Goal: Transaction & Acquisition: Purchase product/service

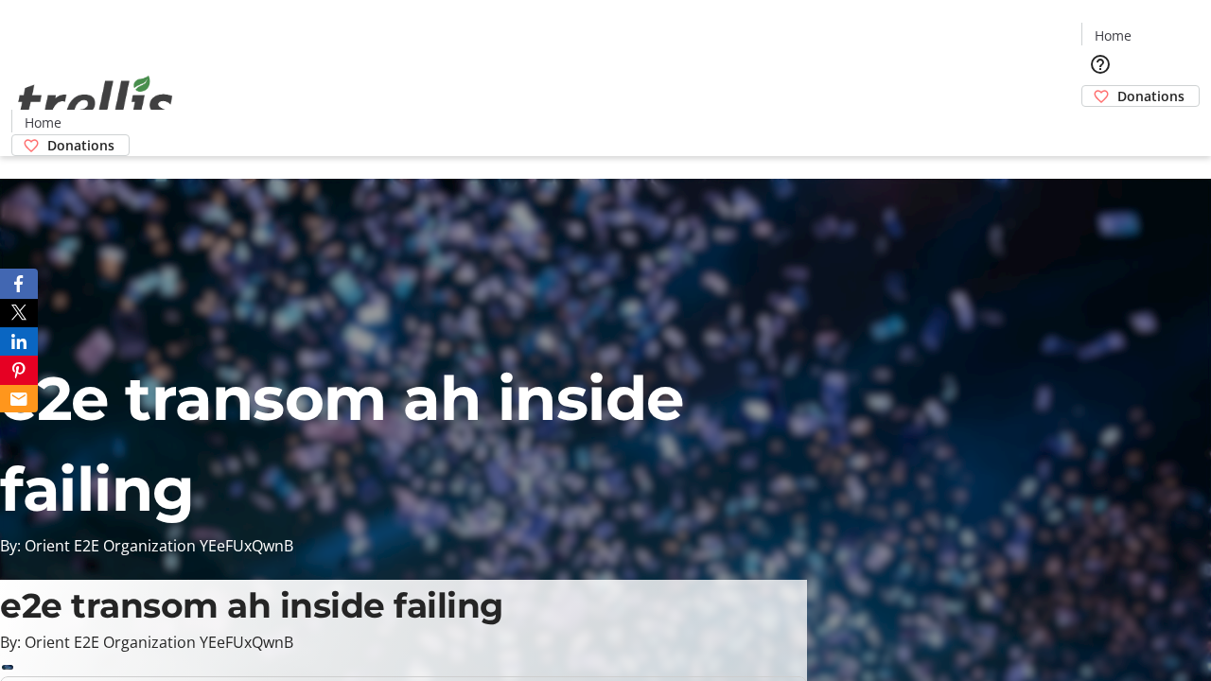
click at [1118, 86] on span "Donations" at bounding box center [1151, 96] width 67 height 20
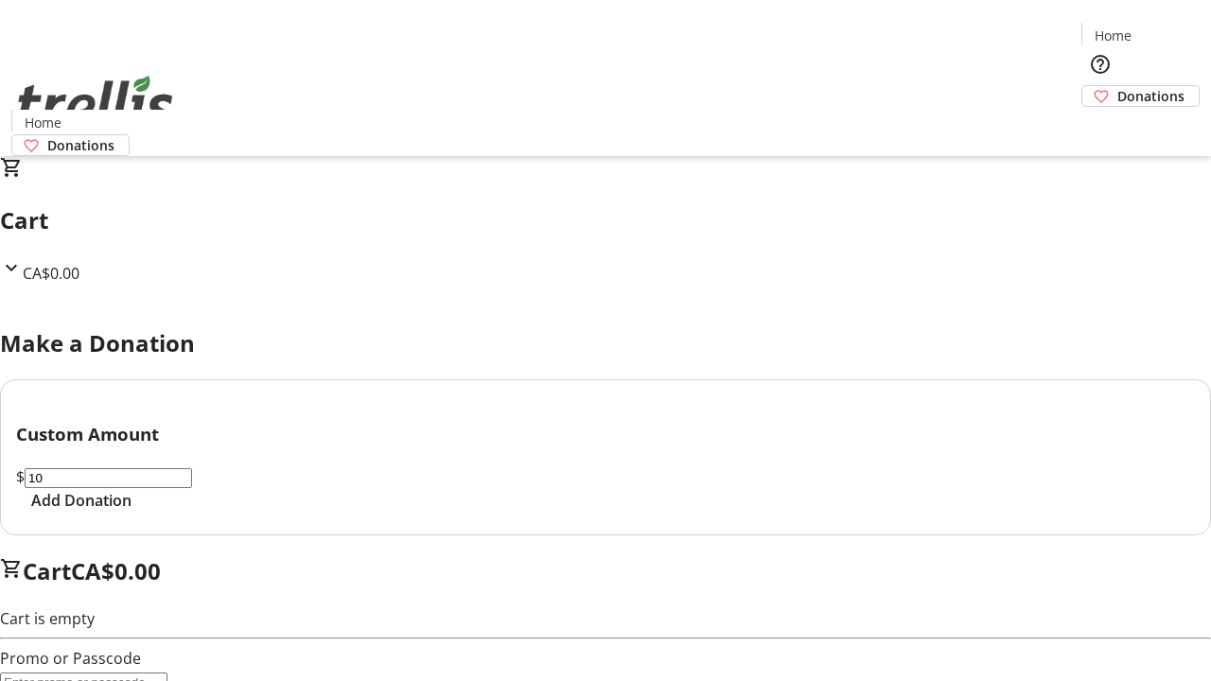
click at [132, 512] on span "Add Donation" at bounding box center [81, 500] width 100 height 23
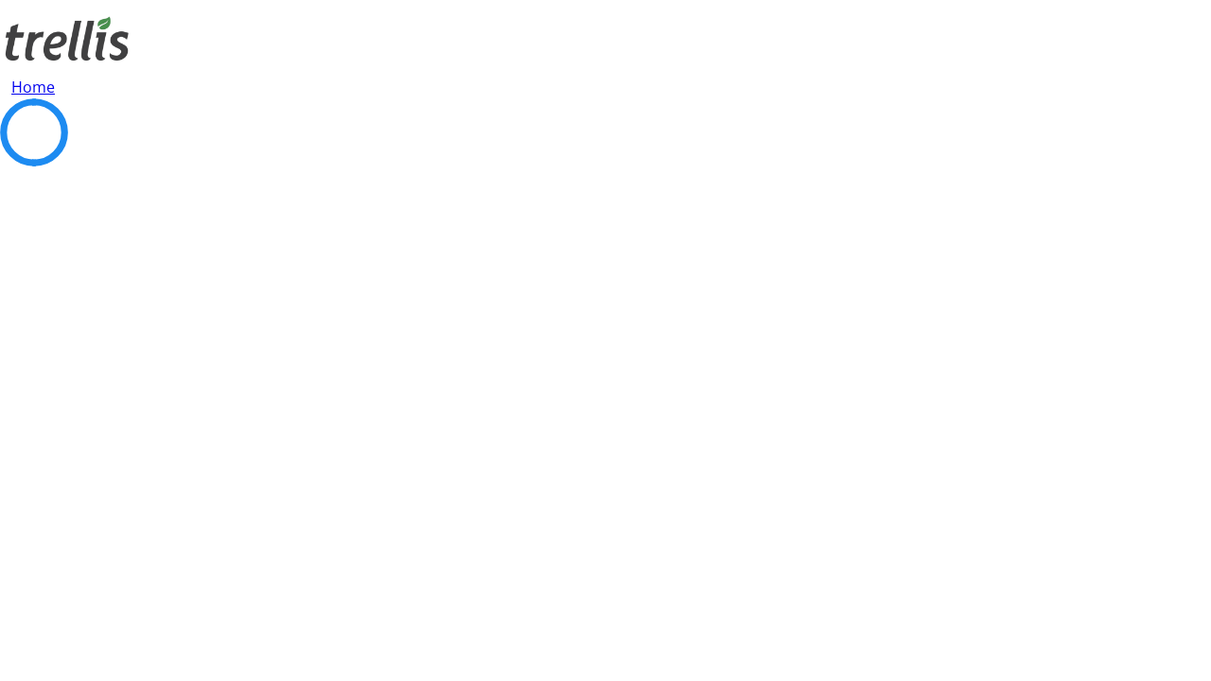
select select "CA"
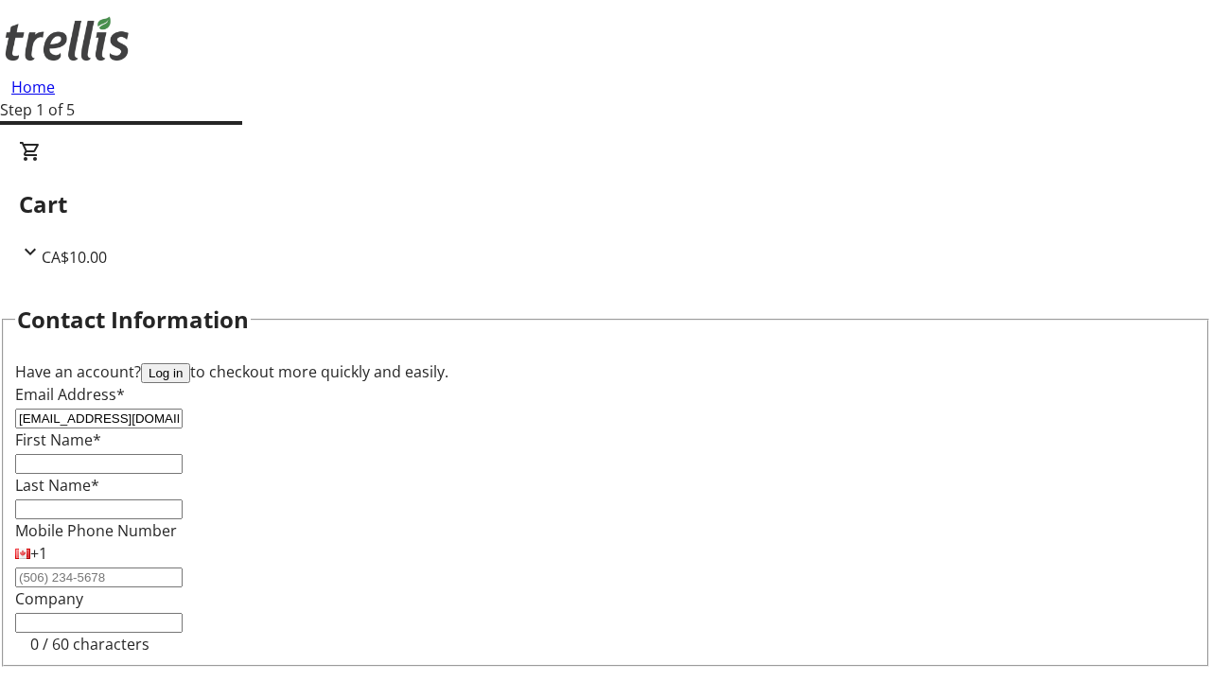
type input "[EMAIL_ADDRESS][DOMAIN_NAME]"
type input "Wiley"
type input "Bins"
type input "[STREET_ADDRESS][PERSON_NAME]"
type input "Kelowna"
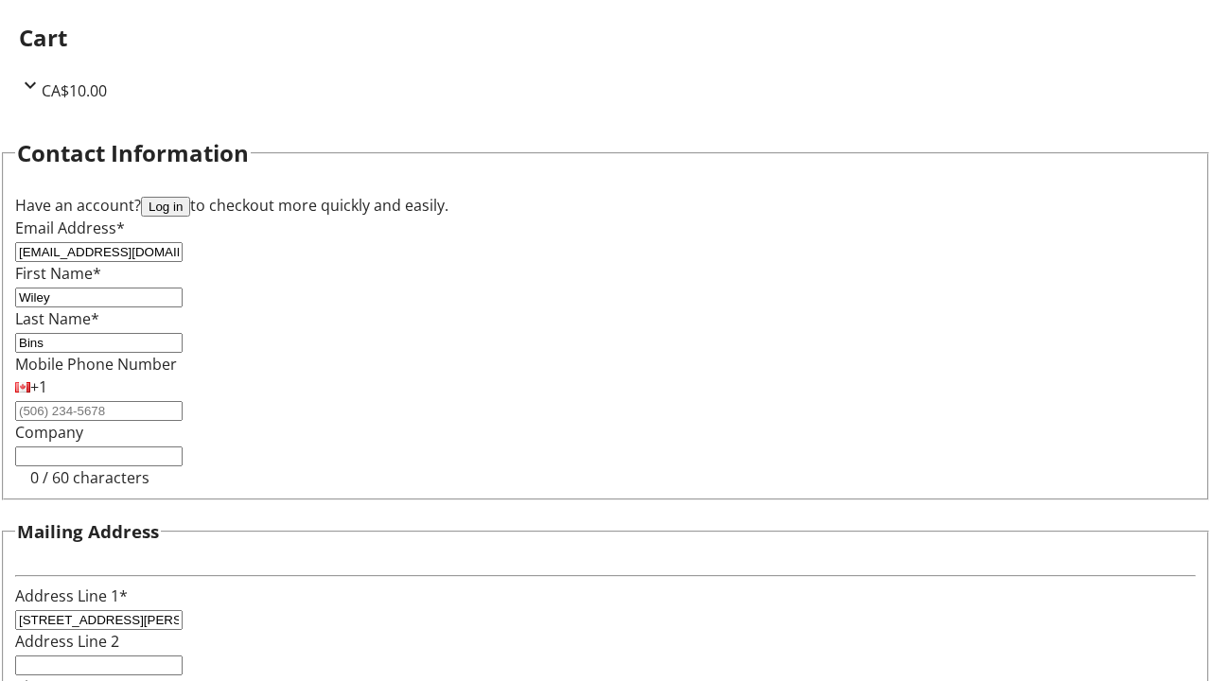
select select "BC"
type input "Kelowna"
type input "V1Y 0C2"
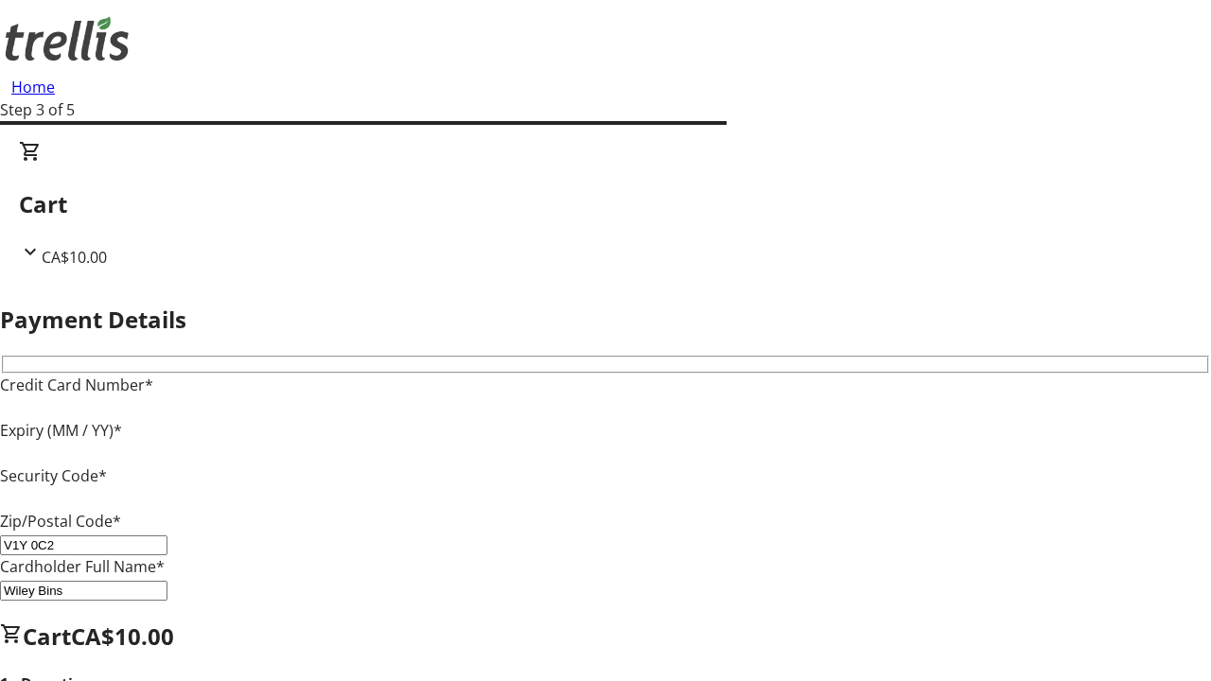
type input "V1Y 0C2"
